Goal: Transaction & Acquisition: Subscribe to service/newsletter

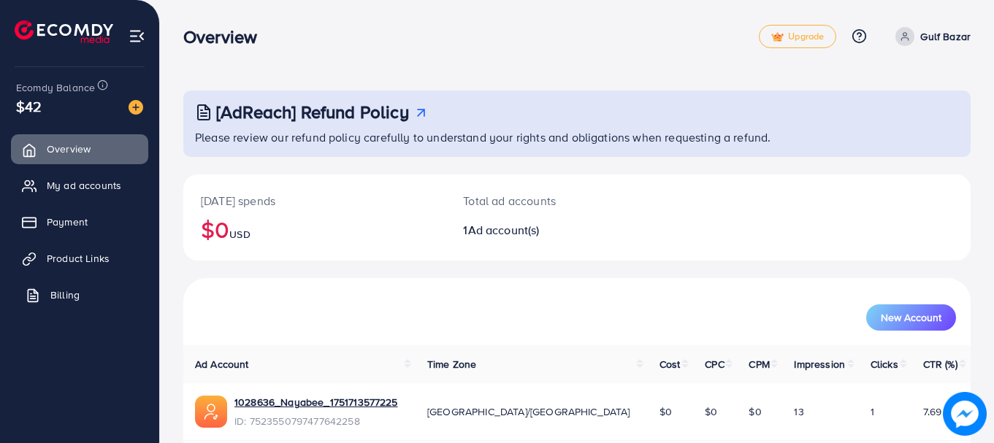
click at [101, 291] on link "Billing" at bounding box center [79, 295] width 137 height 29
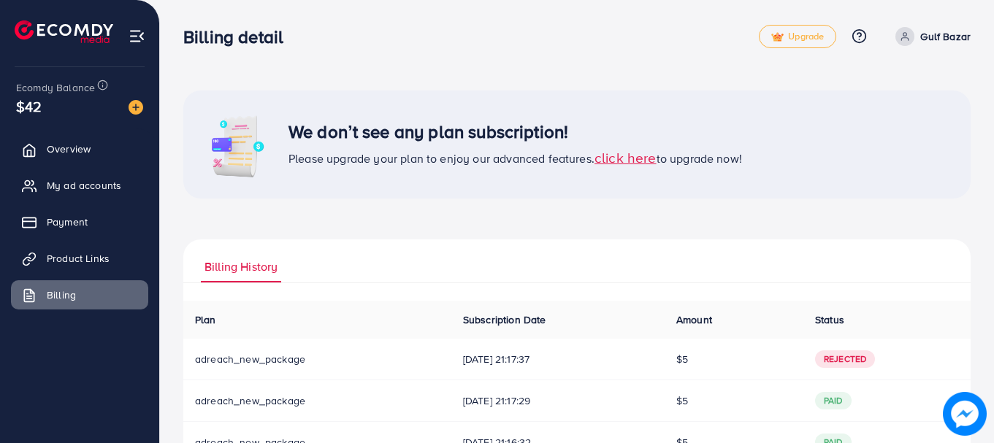
scroll to position [97, 0]
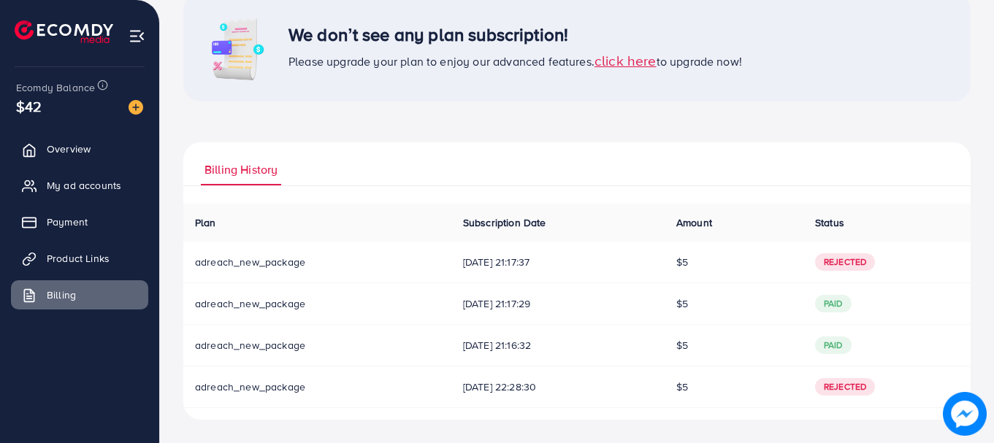
click at [232, 266] on span "adreach_new_package" at bounding box center [250, 262] width 110 height 15
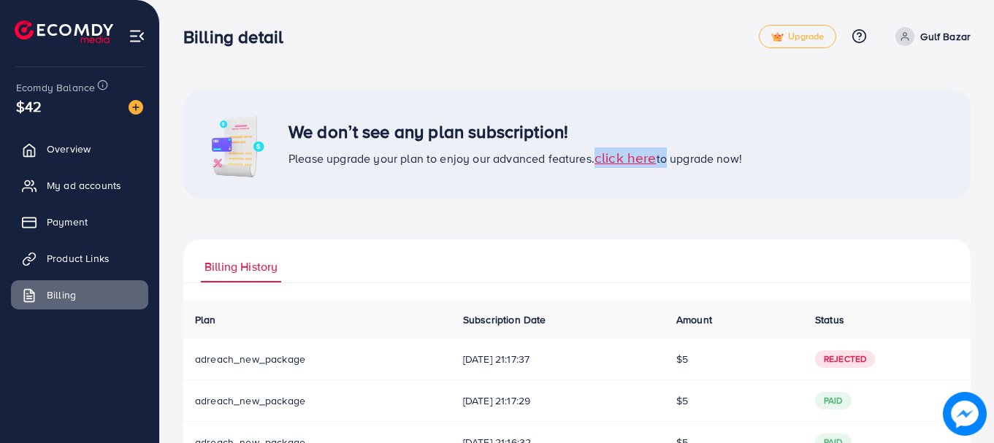
drag, startPoint x: 666, startPoint y: 164, endPoint x: 590, endPoint y: 159, distance: 76.2
click at [590, 159] on span "Please upgrade your plan to enjoy our advanced features. click here to upgrade …" at bounding box center [516, 159] width 454 height 16
click at [647, 163] on span "click here" at bounding box center [626, 158] width 62 height 20
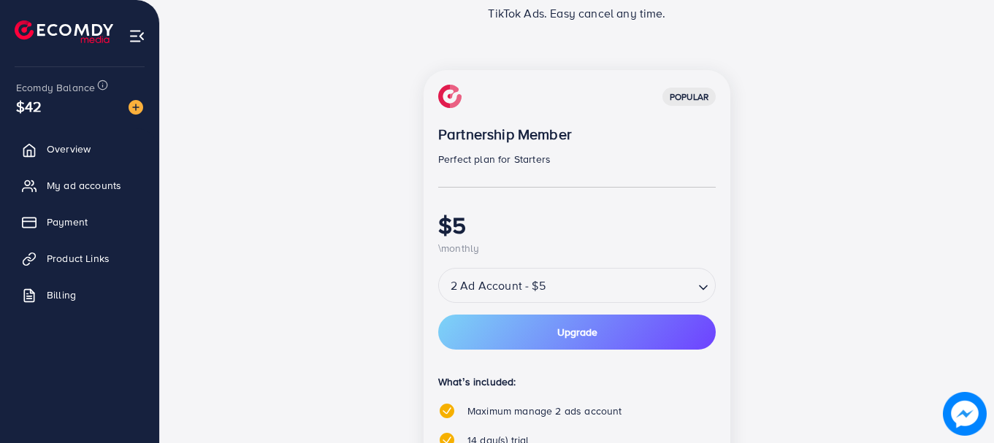
scroll to position [219, 0]
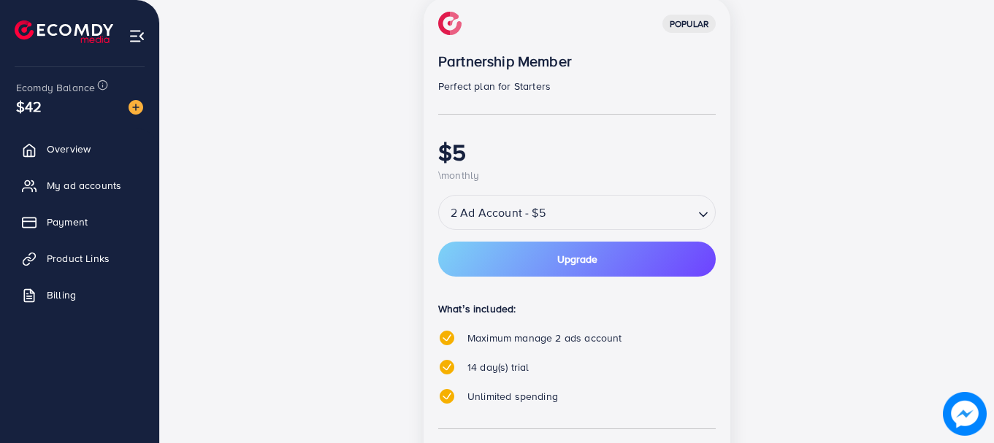
click at [674, 211] on input "Search for option" at bounding box center [621, 213] width 142 height 26
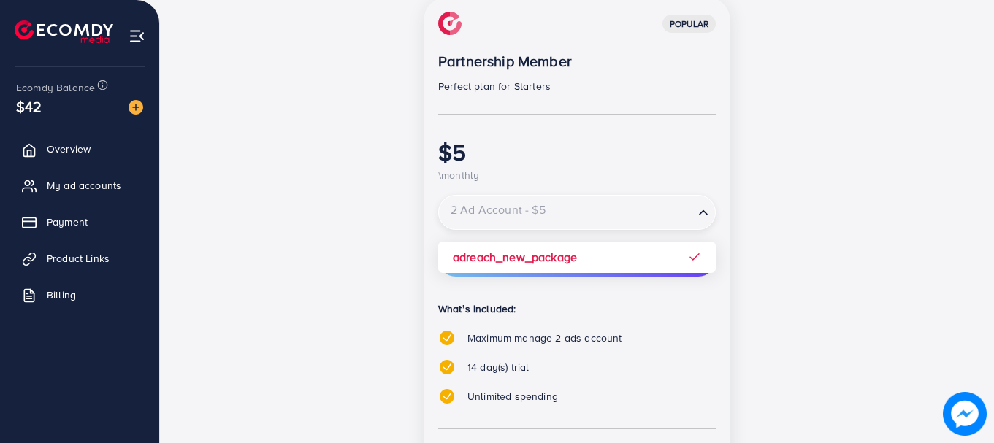
click at [761, 199] on div "popular Partnership Member Perfect plan for Starters $5 \monthly 2 Ad Account -…" at bounding box center [577, 299] width 631 height 605
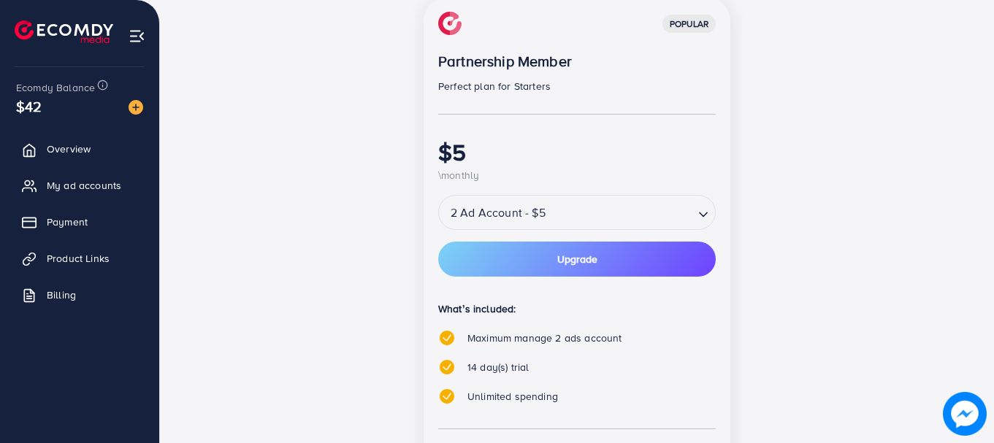
scroll to position [401, 0]
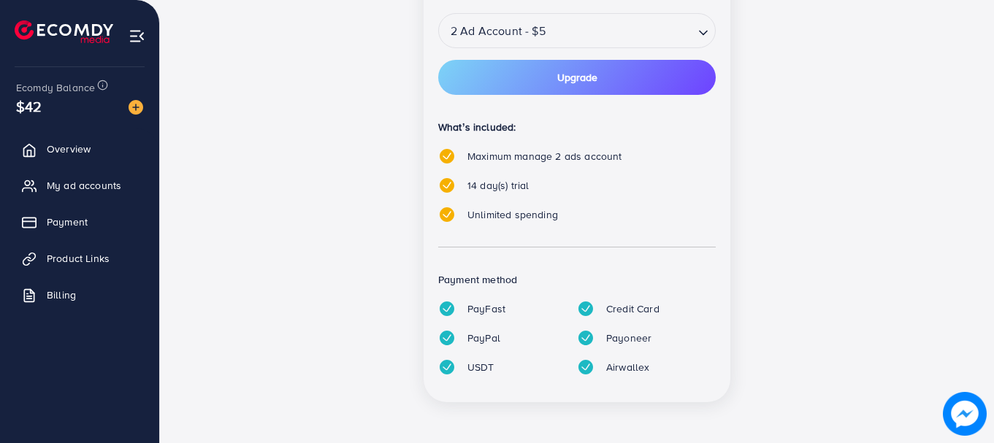
click at [854, 251] on div "popular Partnership Member Perfect plan for Starters $5 \monthly 2 Ad Account -…" at bounding box center [577, 117] width 631 height 605
